Goal: Navigation & Orientation: Find specific page/section

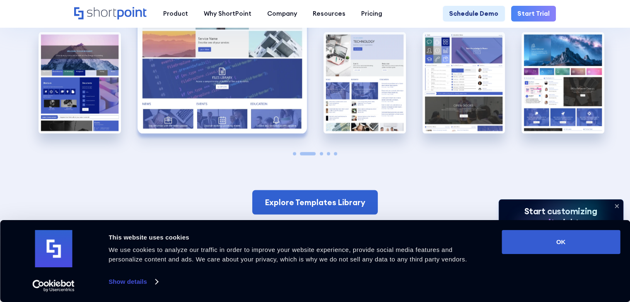
scroll to position [1710, 0]
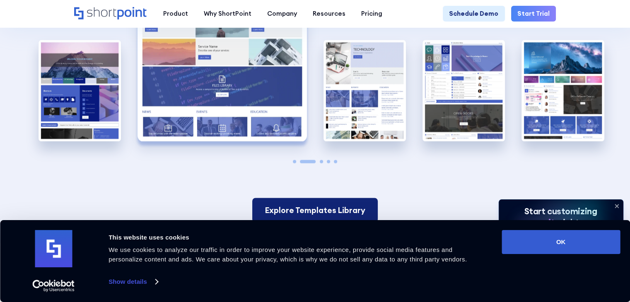
click at [351, 210] on link "Explore Templates Library" at bounding box center [314, 210] width 125 height 24
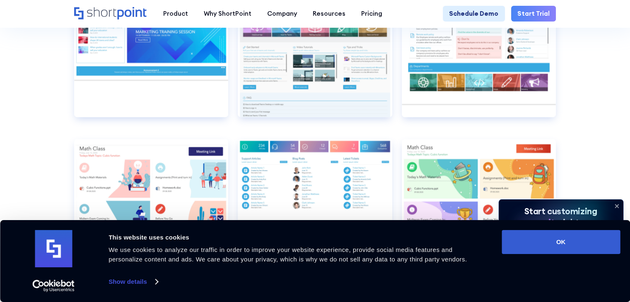
scroll to position [4136, 0]
